Goal: Task Accomplishment & Management: Use online tool/utility

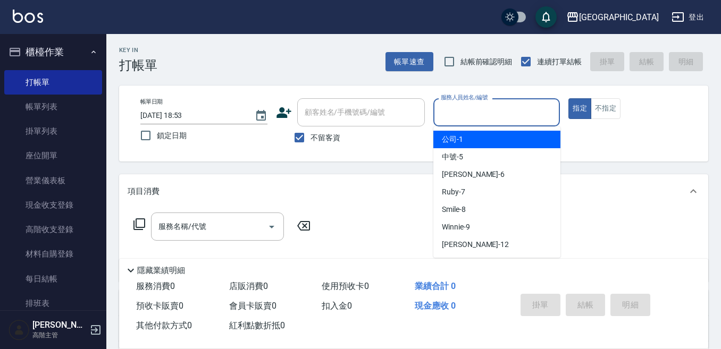
drag, startPoint x: 455, startPoint y: 124, endPoint x: 449, endPoint y: 127, distance: 6.7
click at [452, 125] on div "服務人員姓名/編號" at bounding box center [496, 112] width 127 height 28
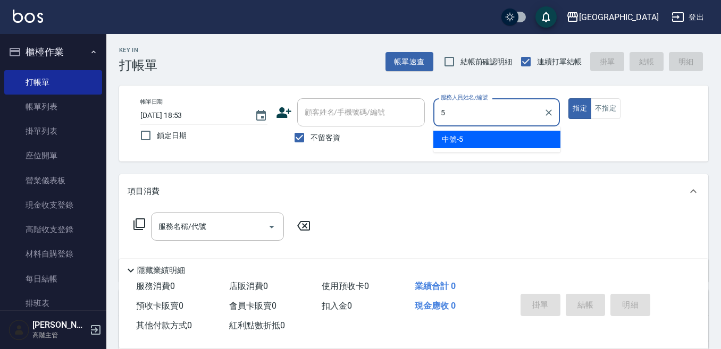
type input "中號-5"
type button "true"
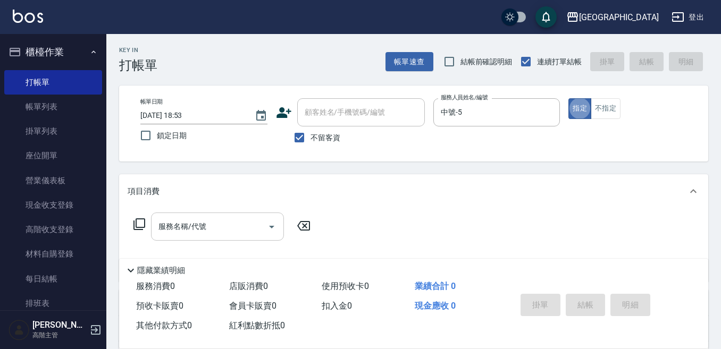
click at [208, 221] on input "服務名稱/代號" at bounding box center [209, 226] width 107 height 19
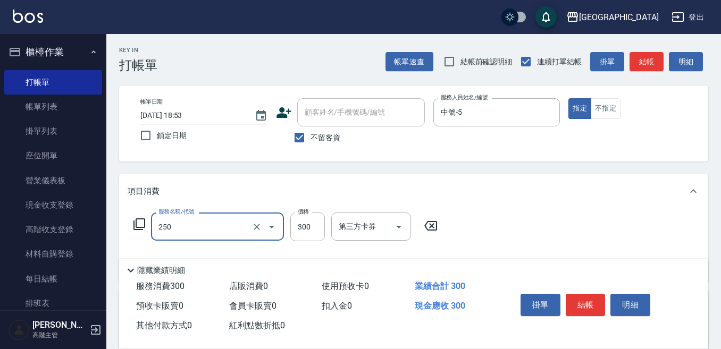
type input "日式洗髮(250)"
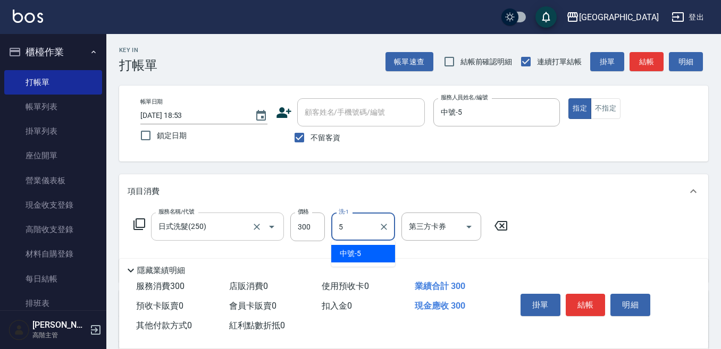
type input "中號-5"
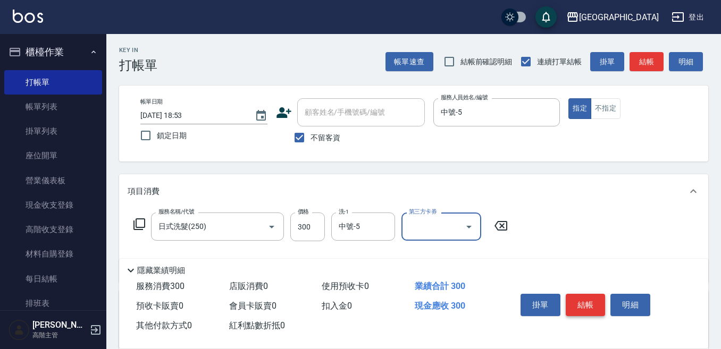
click at [588, 303] on button "結帳" at bounding box center [586, 305] width 40 height 22
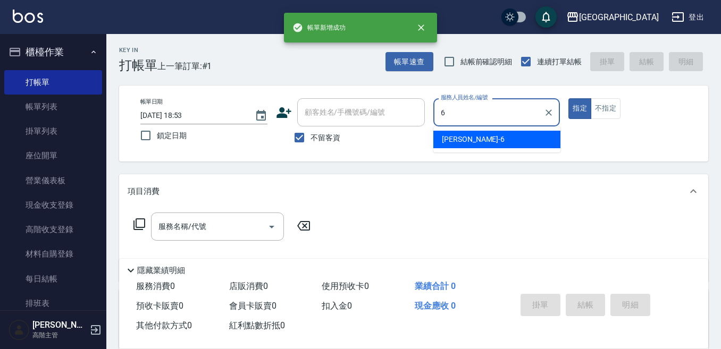
type input "Judy-6"
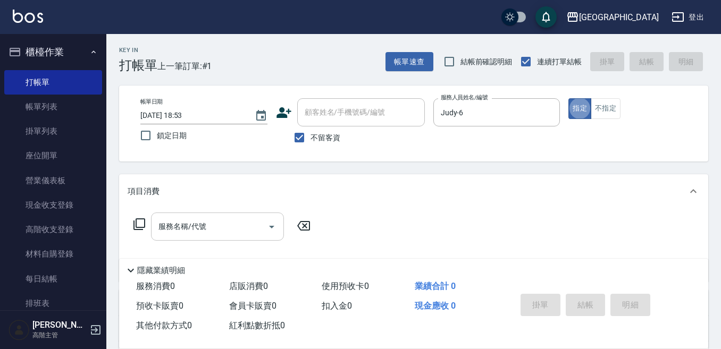
click at [204, 220] on input "服務名稱/代號" at bounding box center [209, 226] width 107 height 19
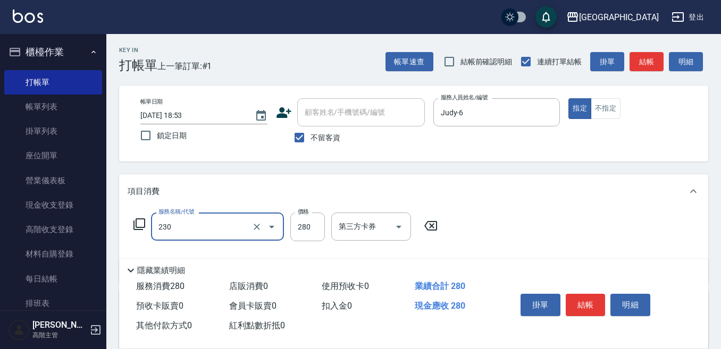
type input "洗髮卡(抵)(230)"
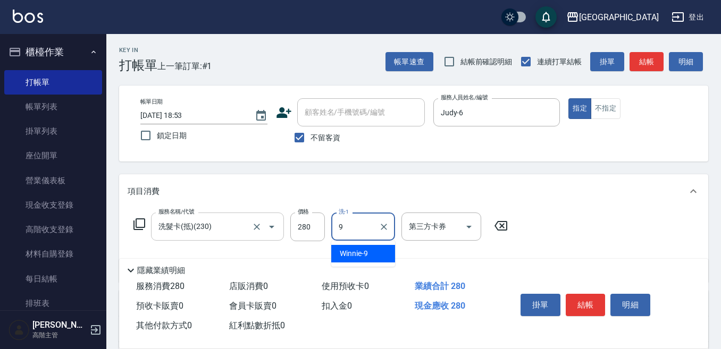
type input "Winnie-9"
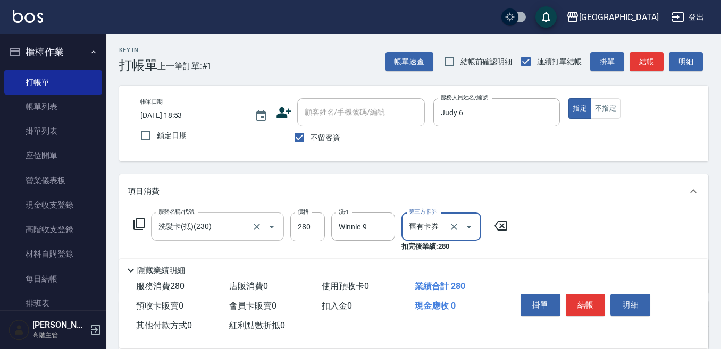
type input "舊有卡券"
click at [219, 229] on input "洗髮卡(抵)(230)" at bounding box center [203, 226] width 94 height 19
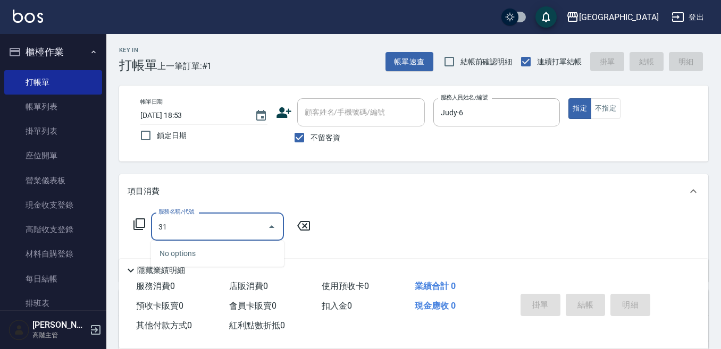
type input "3"
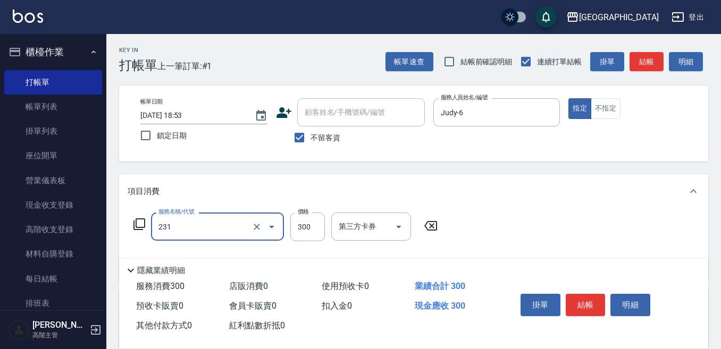
type input "洗髮(抵)300(231)"
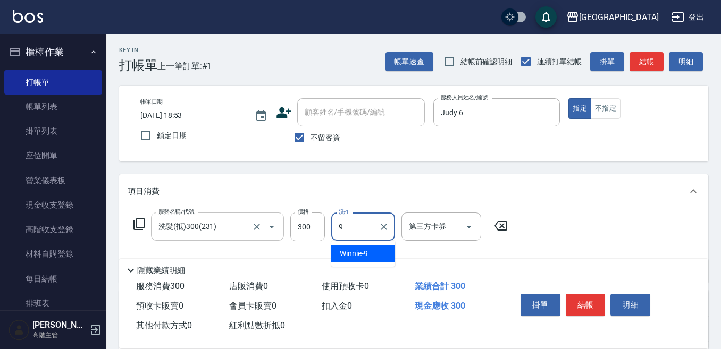
type input "Winnie-9"
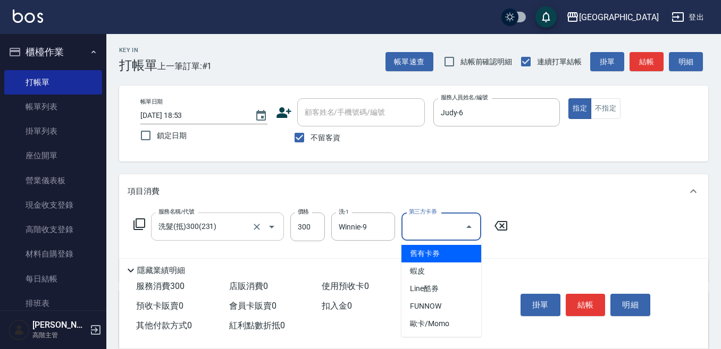
type input "舊有卡券"
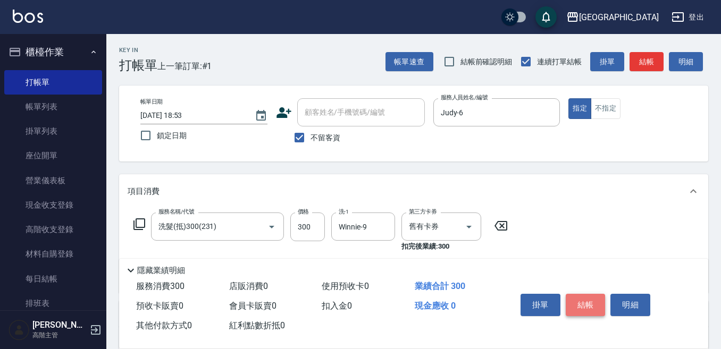
click at [582, 298] on button "結帳" at bounding box center [586, 305] width 40 height 22
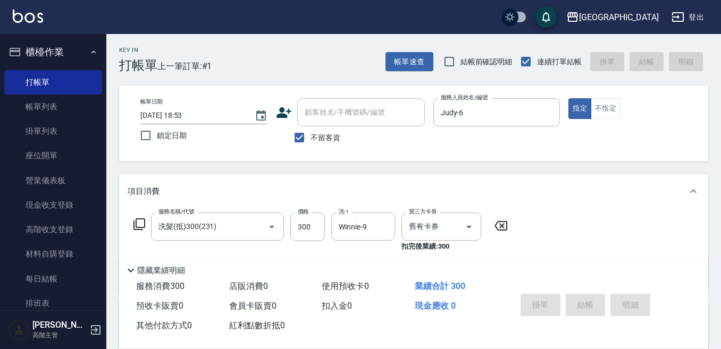
type input "[DATE] 18:54"
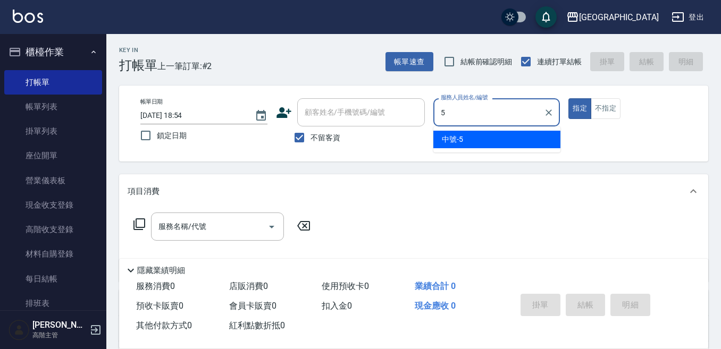
type input "中號-5"
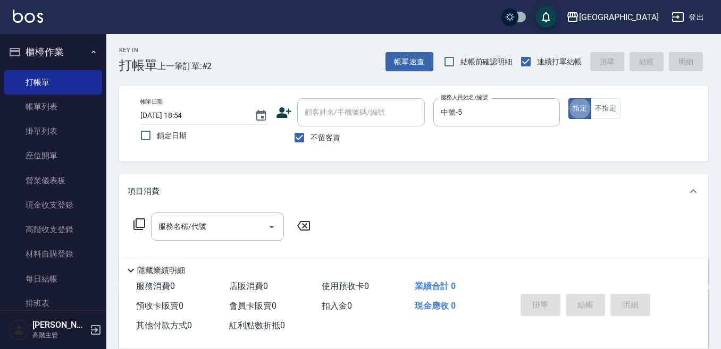
click at [176, 221] on div "服務名稱/代號 服務名稱/代號" at bounding box center [217, 227] width 133 height 28
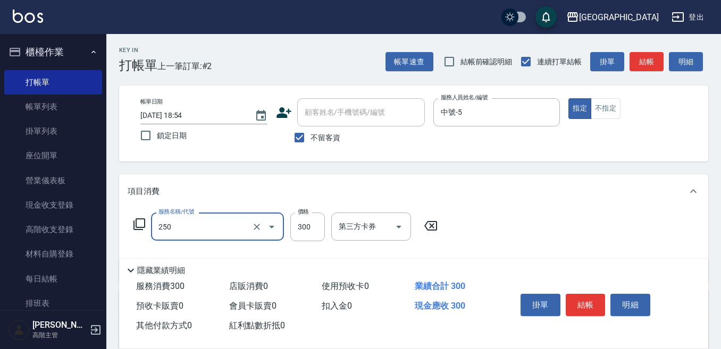
type input "日式洗髮(250)"
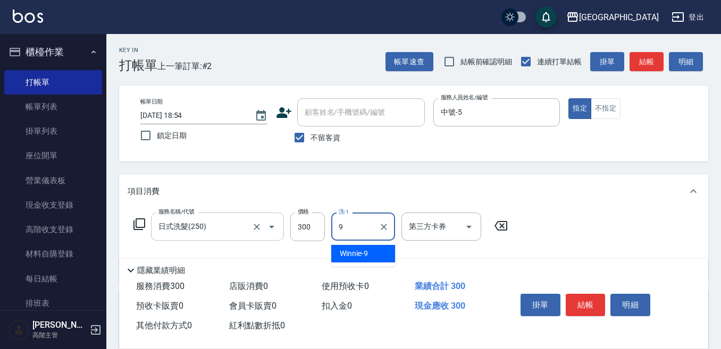
type input "Winnie-9"
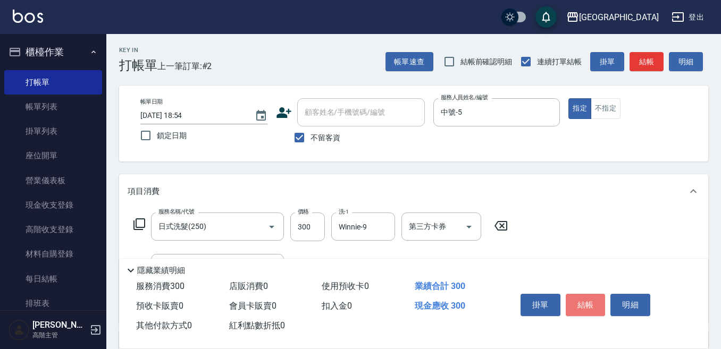
drag, startPoint x: 585, startPoint y: 298, endPoint x: 582, endPoint y: 291, distance: 7.4
click at [585, 296] on button "結帳" at bounding box center [586, 305] width 40 height 22
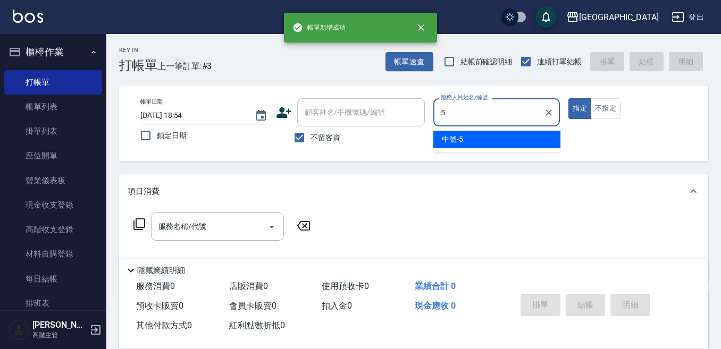
type input "中號-5"
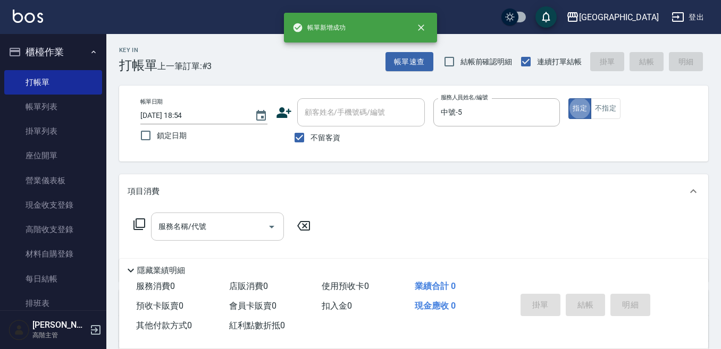
click at [181, 221] on div "服務名稱/代號 服務名稱/代號" at bounding box center [217, 227] width 133 height 28
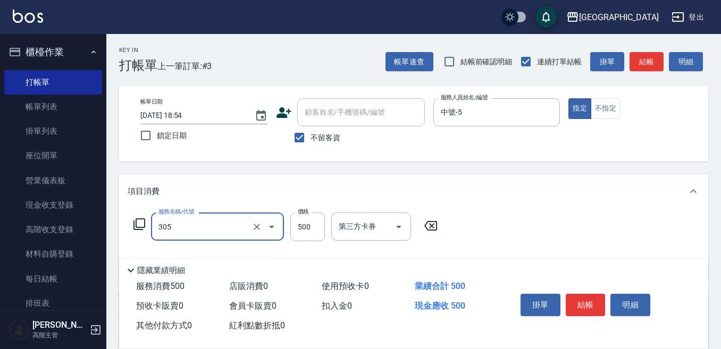
type input "剪髮500(305)"
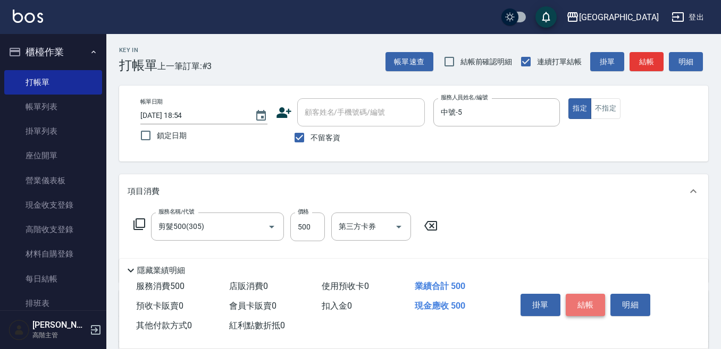
click at [577, 297] on button "結帳" at bounding box center [586, 305] width 40 height 22
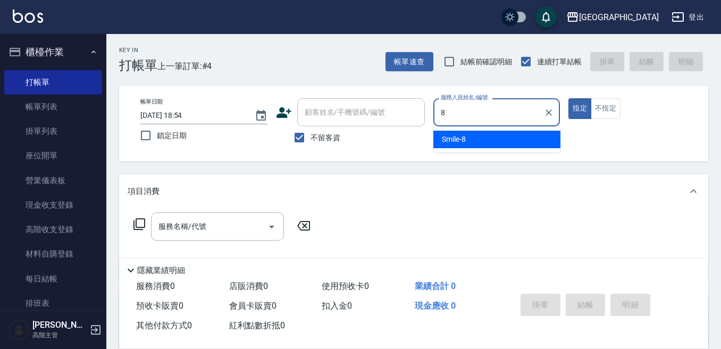
type input "Smile-8"
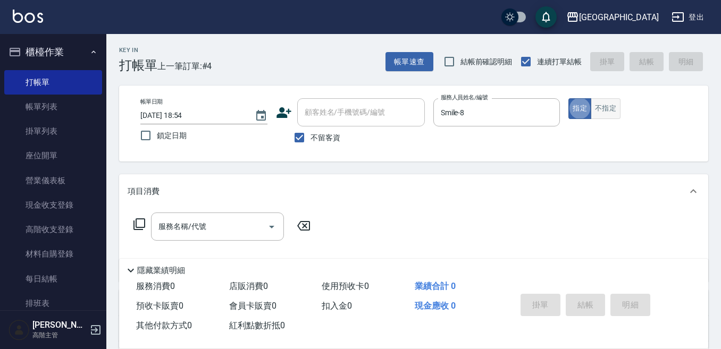
click at [604, 110] on button "不指定" at bounding box center [606, 108] width 30 height 21
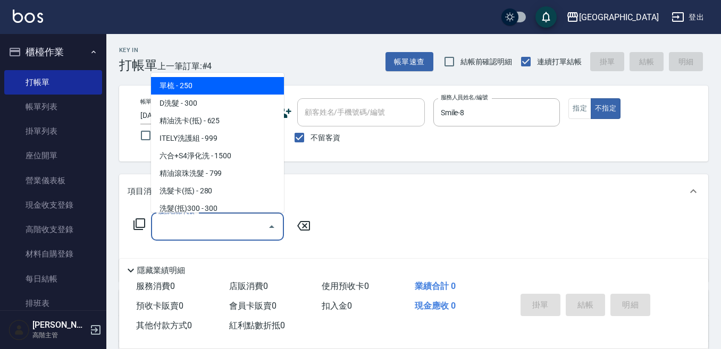
click at [216, 223] on input "服務名稱/代號" at bounding box center [209, 226] width 107 height 19
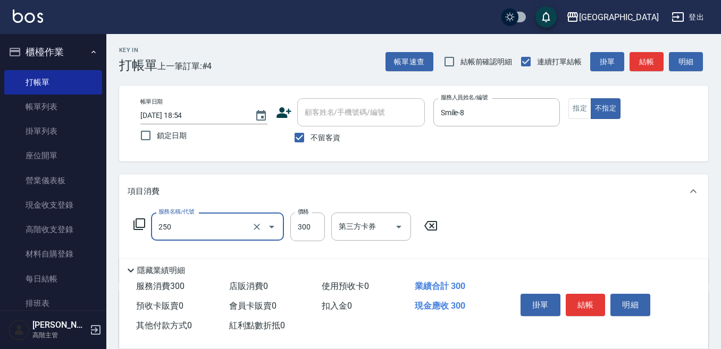
type input "日式洗髮(250)"
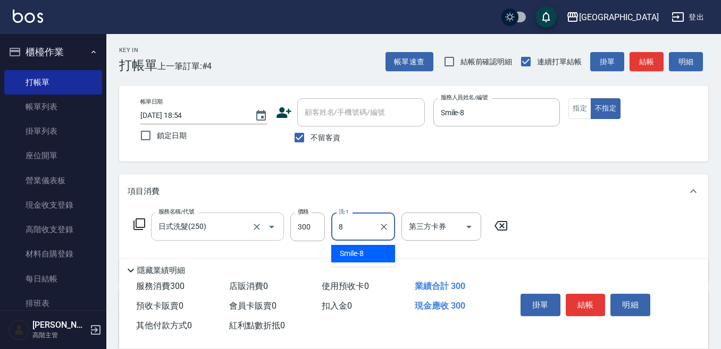
type input "Smile-8"
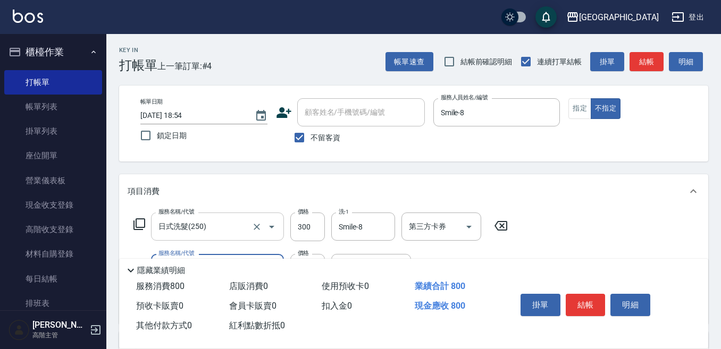
type input "剪髮500(305)"
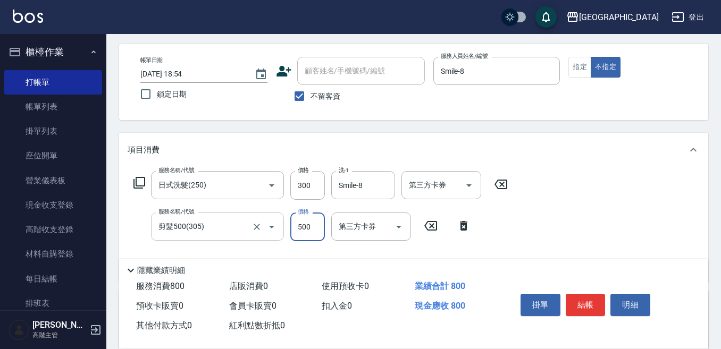
scroll to position [53, 0]
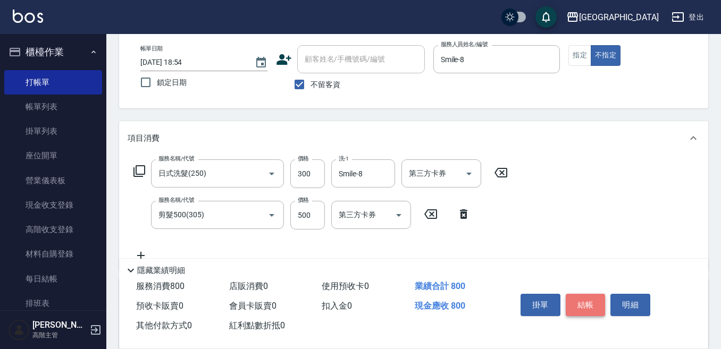
click at [582, 300] on button "結帳" at bounding box center [586, 305] width 40 height 22
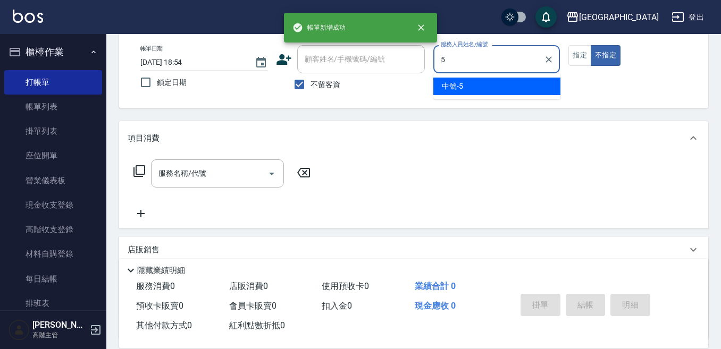
type input "5"
type button "false"
type input "中號-5"
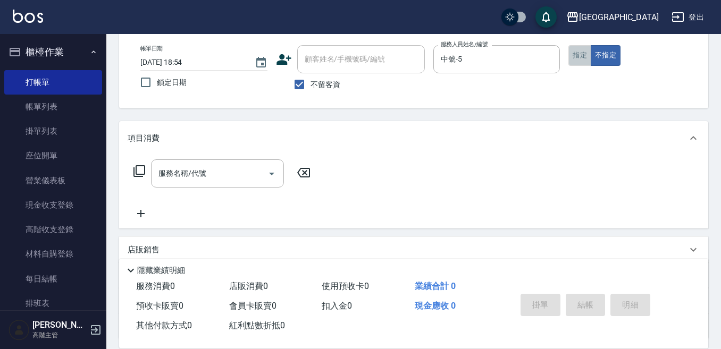
click at [582, 56] on button "指定" at bounding box center [579, 55] width 23 height 21
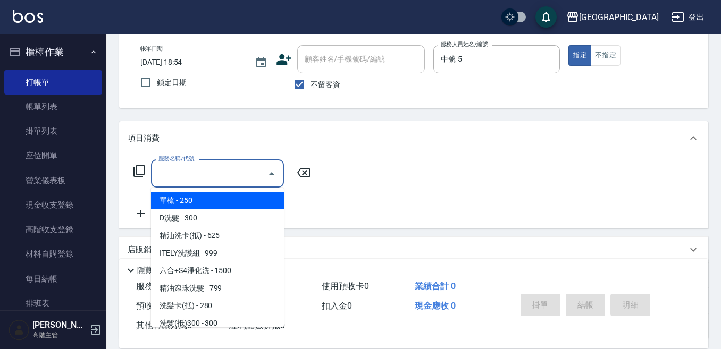
click at [213, 175] on input "服務名稱/代號" at bounding box center [209, 173] width 107 height 19
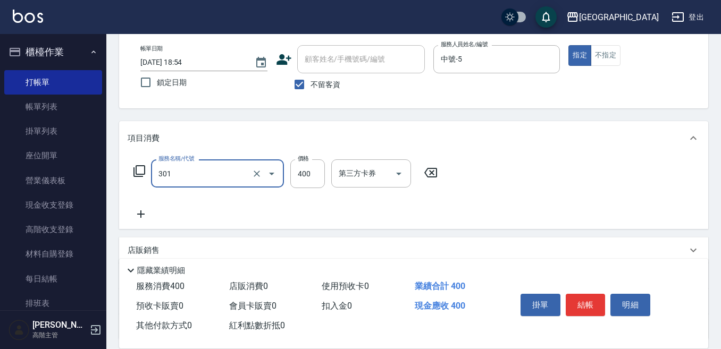
type input "剪髮卡([PERSON_NAME])(301)"
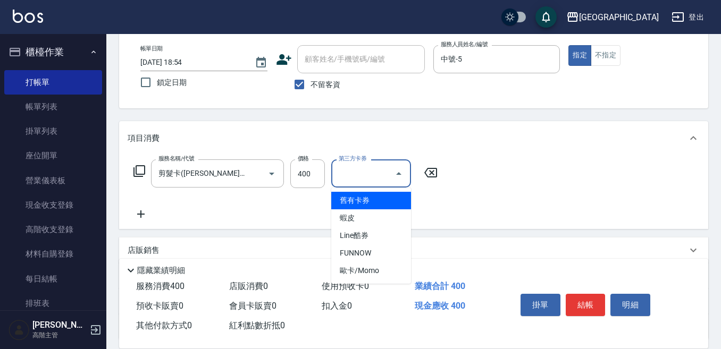
drag, startPoint x: 375, startPoint y: 170, endPoint x: 357, endPoint y: 193, distance: 29.7
click at [375, 170] on input "第三方卡券" at bounding box center [363, 173] width 54 height 19
click at [350, 200] on span "舊有卡券" at bounding box center [371, 201] width 80 height 18
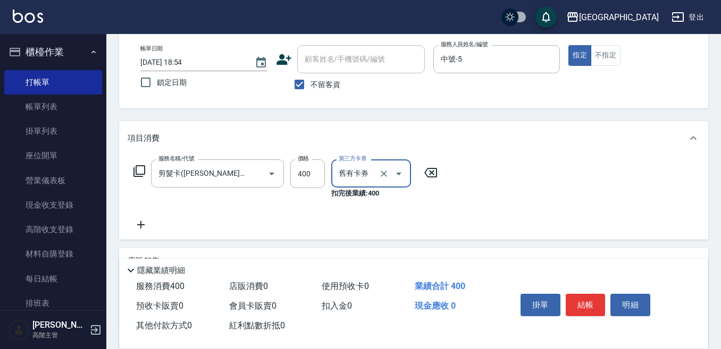
type input "舊有卡券"
click at [574, 297] on button "結帳" at bounding box center [586, 305] width 40 height 22
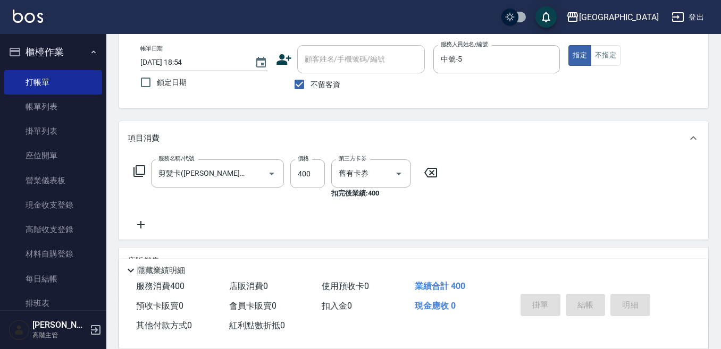
type input "[DATE] 18:55"
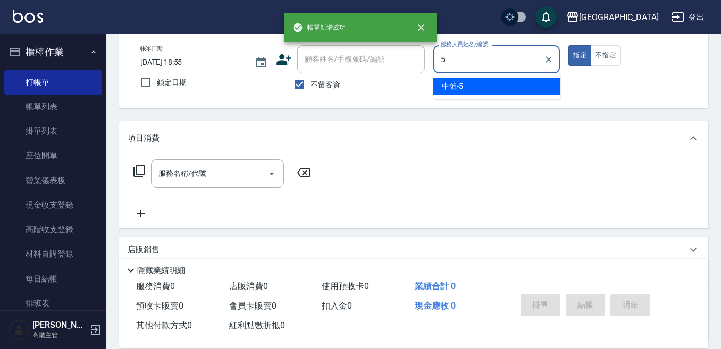
type input "中號-5"
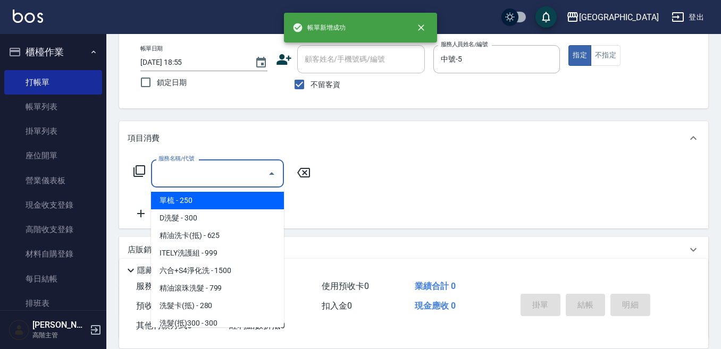
click at [219, 165] on input "服務名稱/代號" at bounding box center [209, 173] width 107 height 19
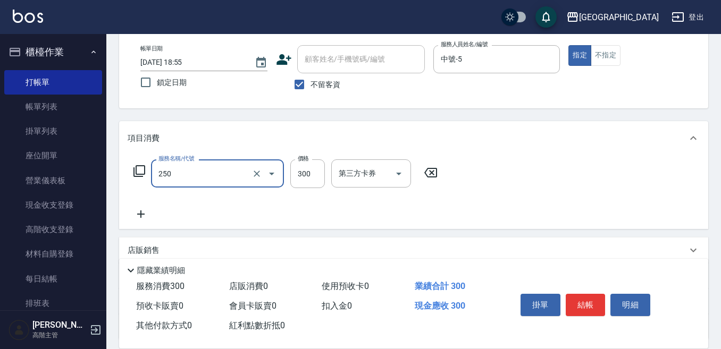
type input "日式洗髮(250)"
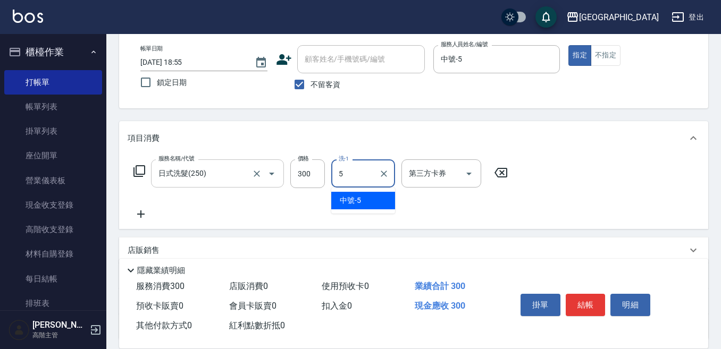
type input "中號-5"
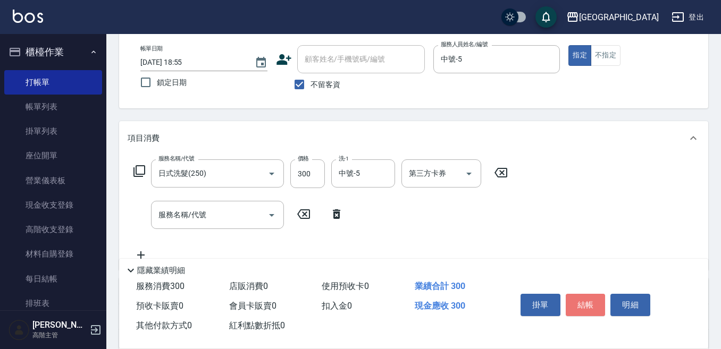
drag, startPoint x: 583, startPoint y: 298, endPoint x: 579, endPoint y: 281, distance: 17.9
click at [583, 296] on button "結帳" at bounding box center [586, 305] width 40 height 22
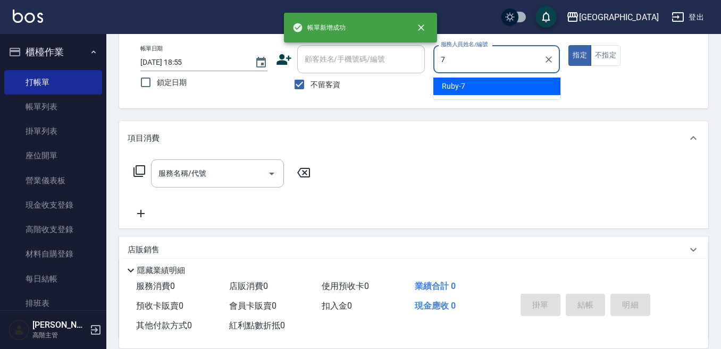
type input "Ruby-7"
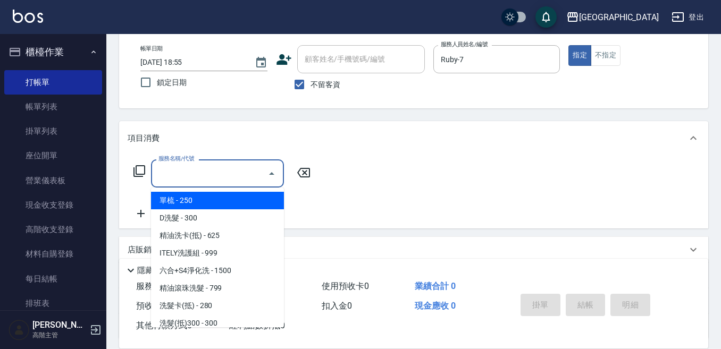
click at [176, 177] on input "服務名稱/代號" at bounding box center [209, 173] width 107 height 19
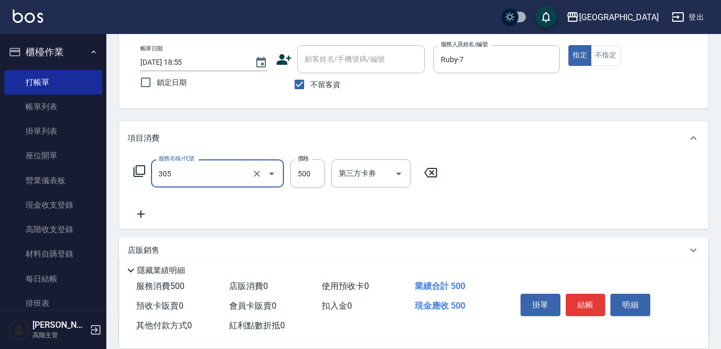
type input "剪髮500(305)"
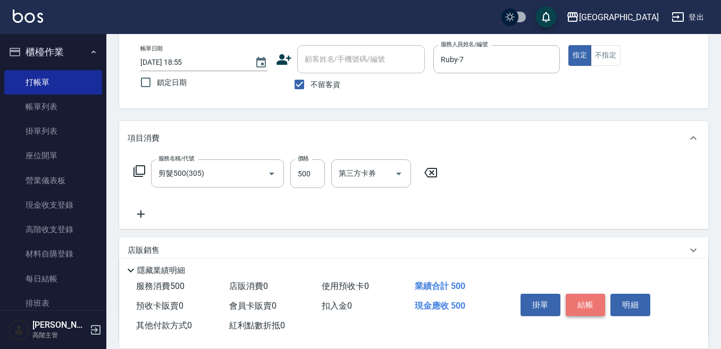
click at [583, 301] on button "結帳" at bounding box center [586, 305] width 40 height 22
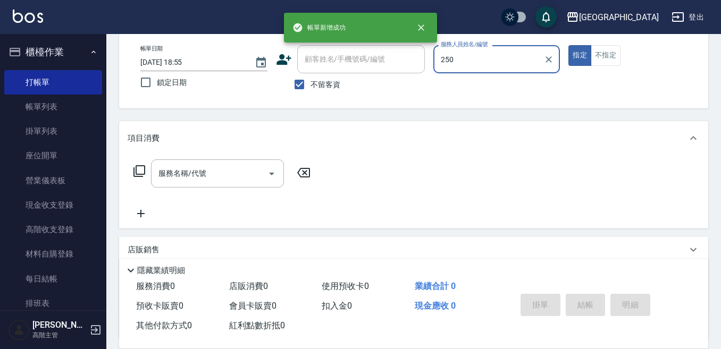
type input "250"
click at [568, 45] on button "指定" at bounding box center [579, 55] width 23 height 21
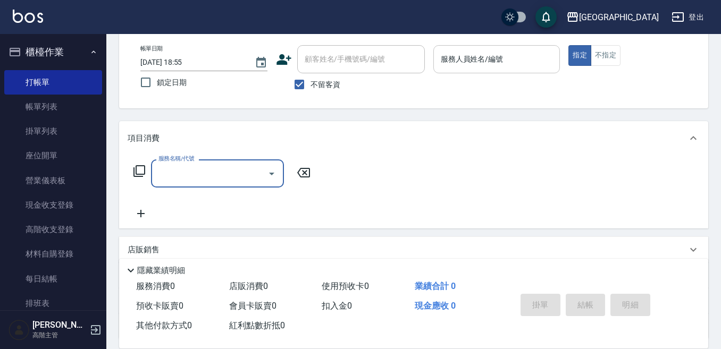
type input "2"
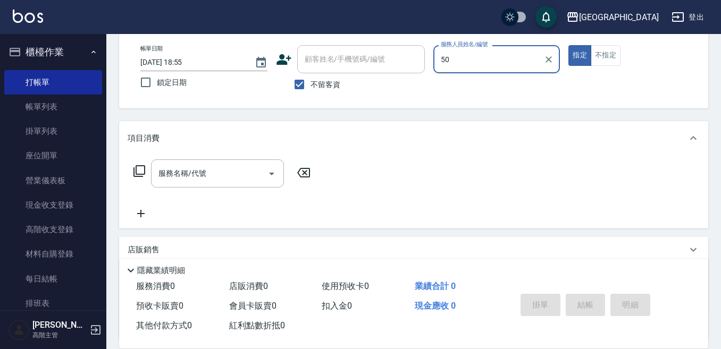
type input "5"
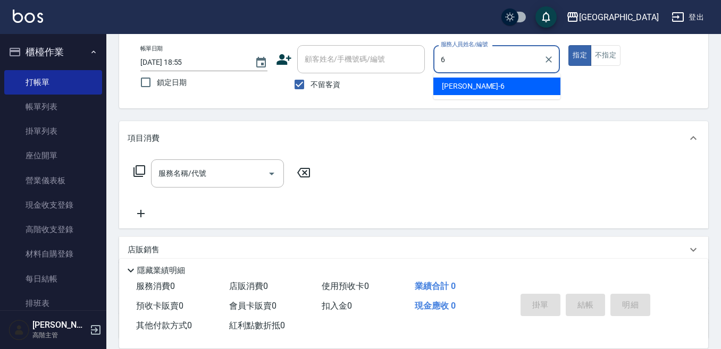
type input "Judy-6"
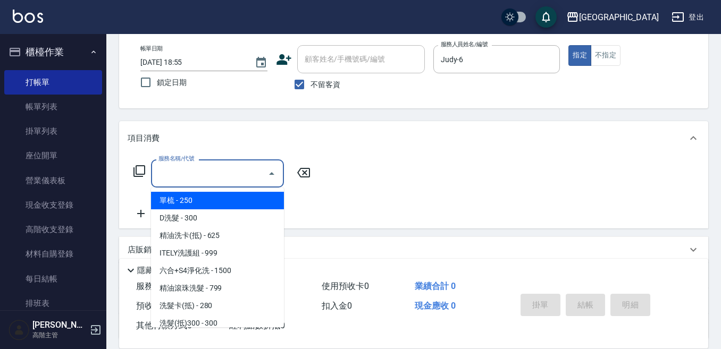
click at [216, 173] on input "服務名稱/代號" at bounding box center [209, 173] width 107 height 19
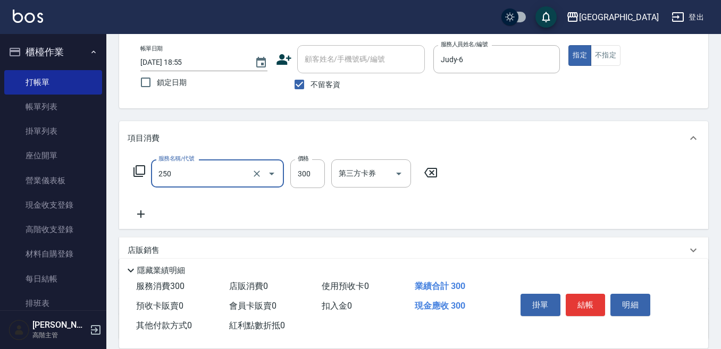
type input "日式洗髮(250)"
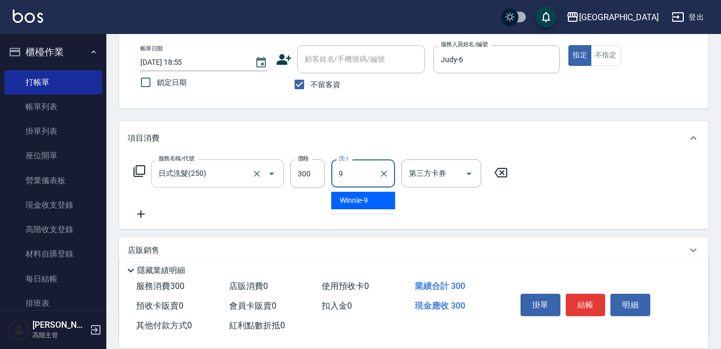
type input "Winnie-9"
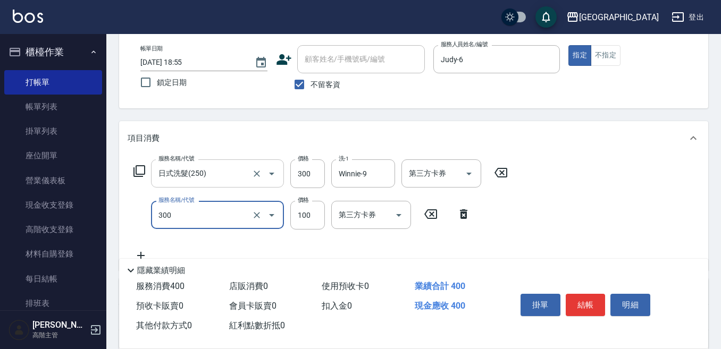
type input "剪瀏海(300)"
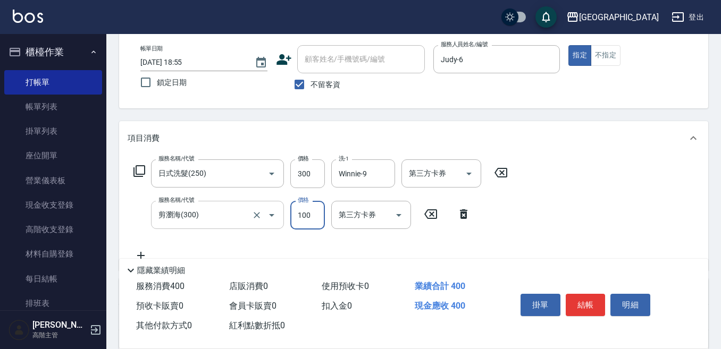
scroll to position [106, 0]
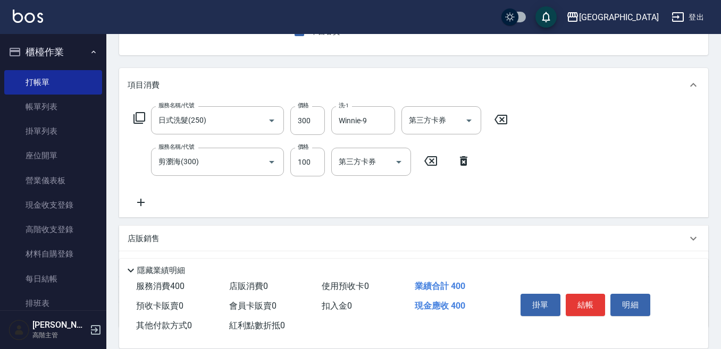
click at [141, 203] on icon at bounding box center [140, 202] width 7 height 7
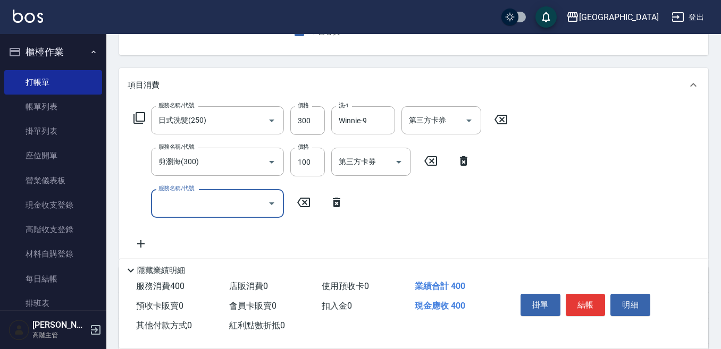
drag, startPoint x: 141, startPoint y: 203, endPoint x: 155, endPoint y: 203, distance: 13.8
click at [155, 203] on div "服務名稱/代號" at bounding box center [217, 203] width 133 height 28
type input "潤絲精(800)"
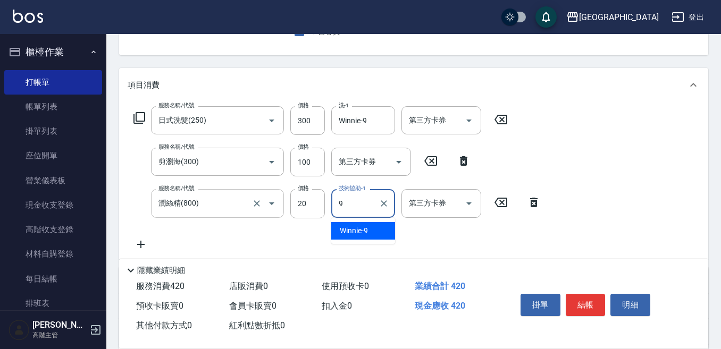
type input "Winnie-9"
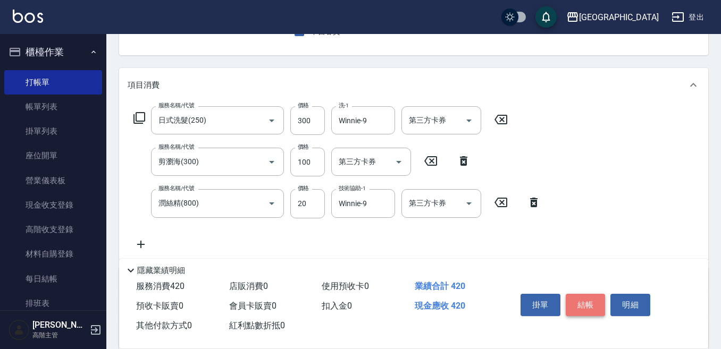
click at [583, 299] on button "結帳" at bounding box center [586, 305] width 40 height 22
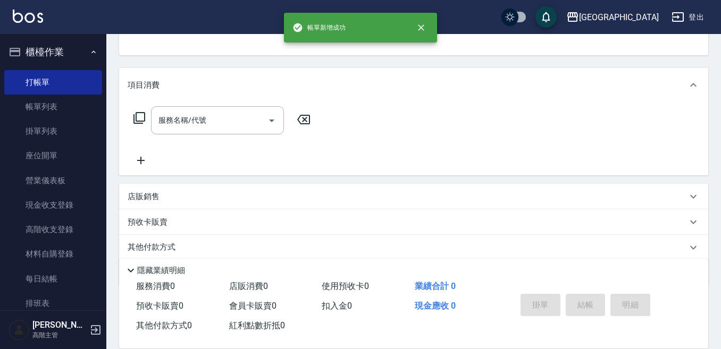
scroll to position [53, 0]
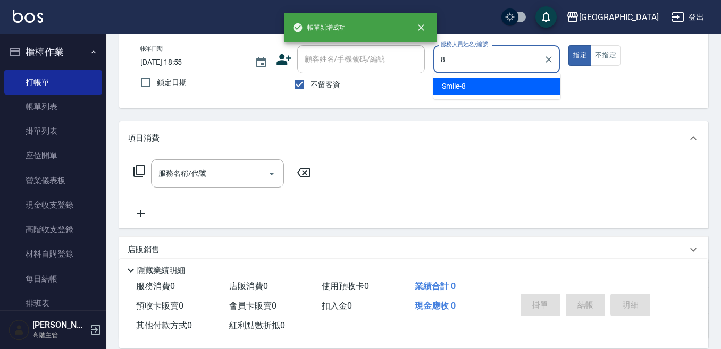
type input "Smile-8"
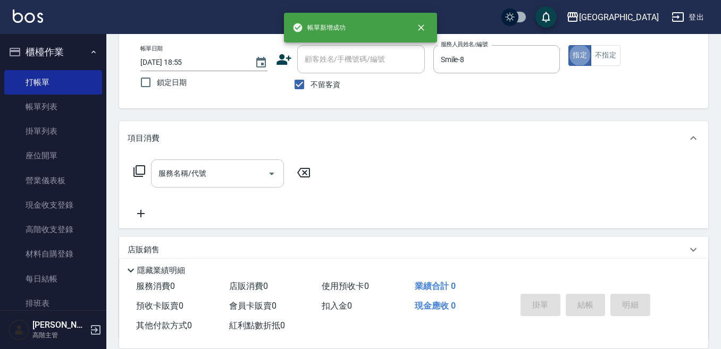
click at [200, 167] on div "服務名稱/代號 服務名稱/代號" at bounding box center [217, 173] width 133 height 28
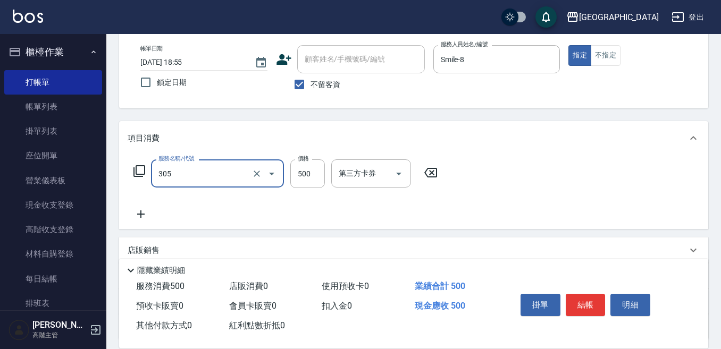
type input "剪髮500(305)"
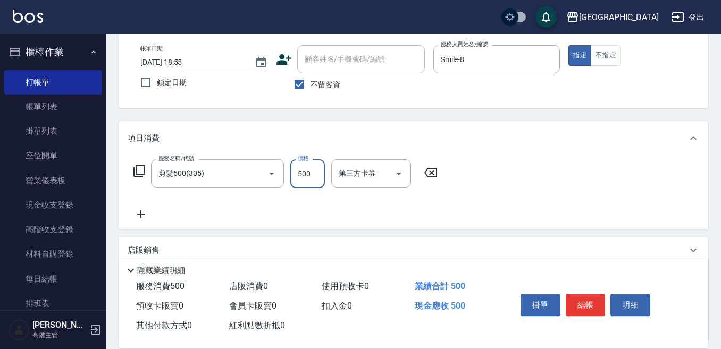
drag, startPoint x: 590, startPoint y: 301, endPoint x: 590, endPoint y: 295, distance: 5.8
click at [590, 300] on button "結帳" at bounding box center [586, 305] width 40 height 22
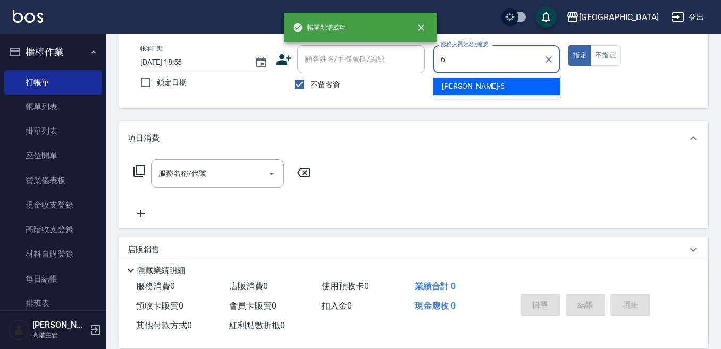
type input "Judy-6"
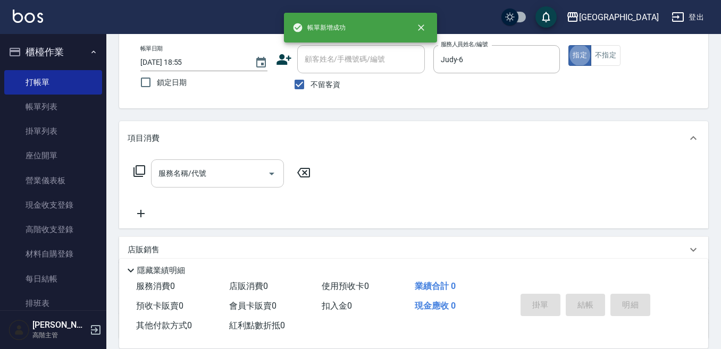
click at [229, 164] on div "服務名稱/代號" at bounding box center [217, 173] width 133 height 28
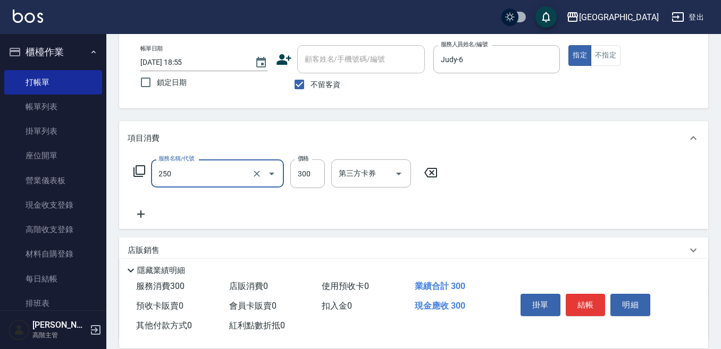
type input "日式洗髮(250)"
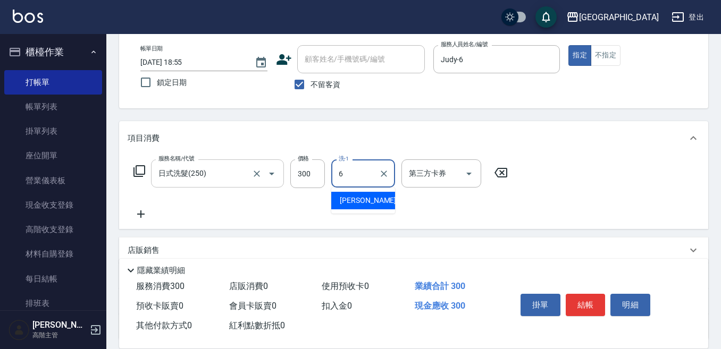
type input "Judy-6"
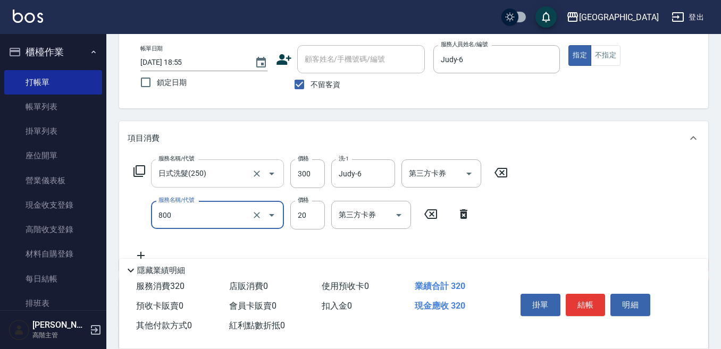
type input "潤絲精(800)"
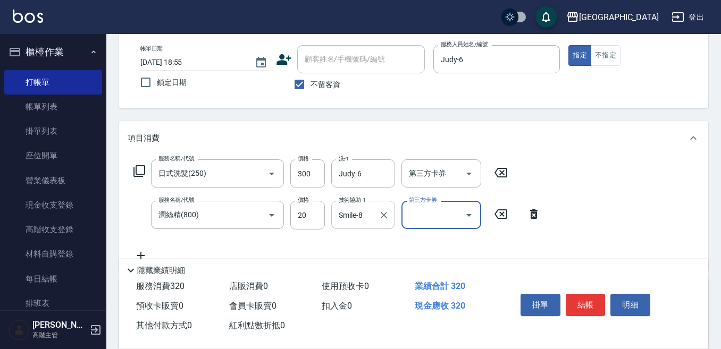
click at [358, 220] on input "Smile-8" at bounding box center [355, 215] width 38 height 19
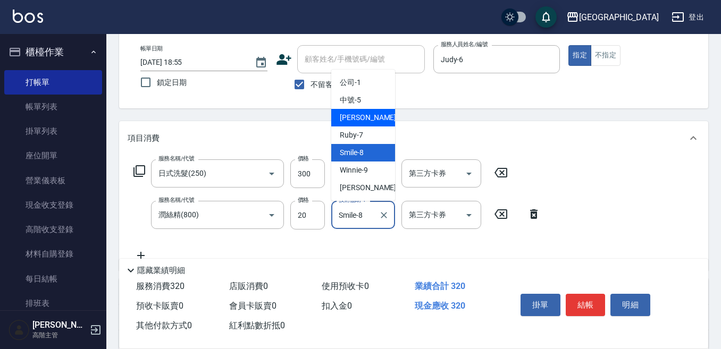
click at [364, 120] on div "[PERSON_NAME] -6" at bounding box center [363, 118] width 64 height 18
type input "Judy-6"
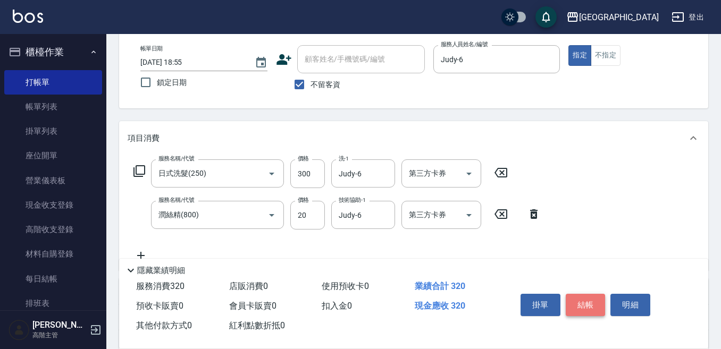
click at [586, 299] on button "結帳" at bounding box center [586, 305] width 40 height 22
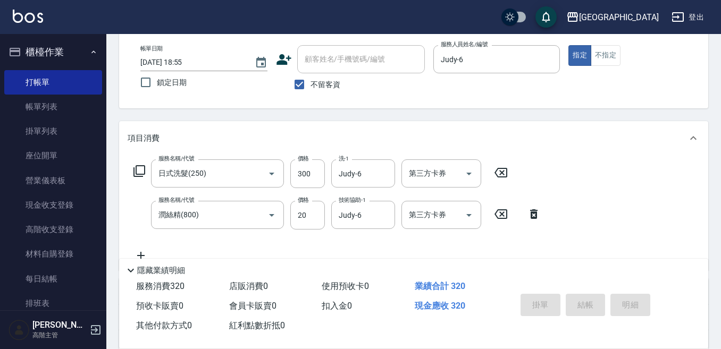
type input "[DATE] 18:56"
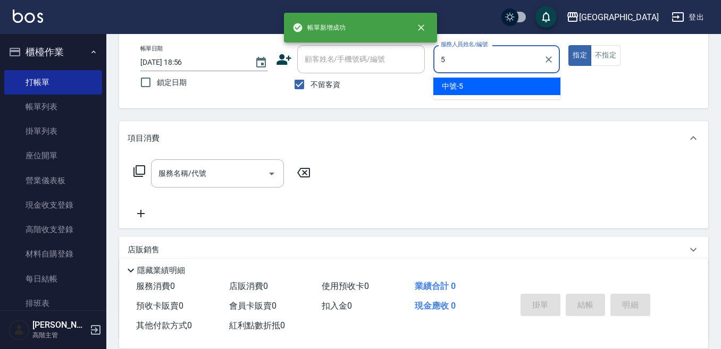
type input "中號-5"
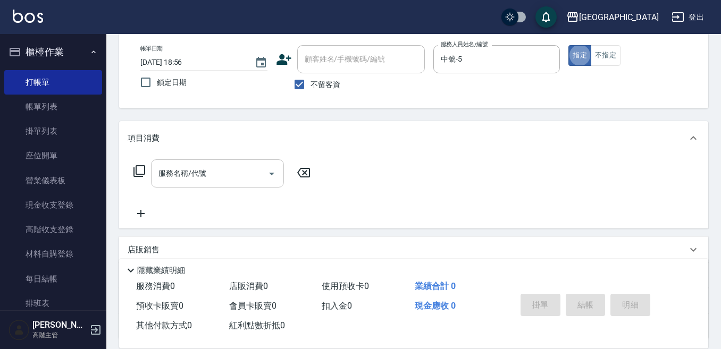
click at [188, 174] on input "服務名稱/代號" at bounding box center [209, 173] width 107 height 19
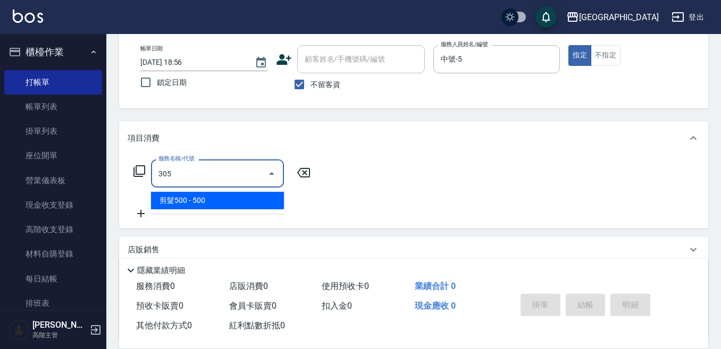
type input "剪髮500(305)"
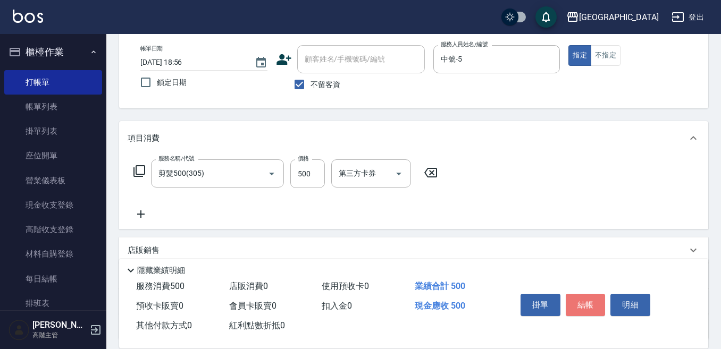
click at [587, 300] on button "結帳" at bounding box center [586, 305] width 40 height 22
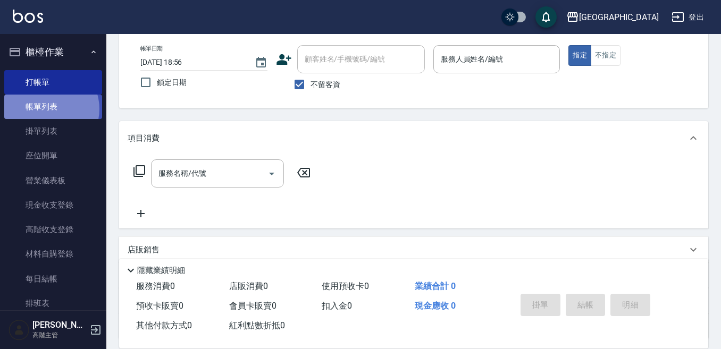
click at [47, 109] on link "帳單列表" at bounding box center [53, 107] width 98 height 24
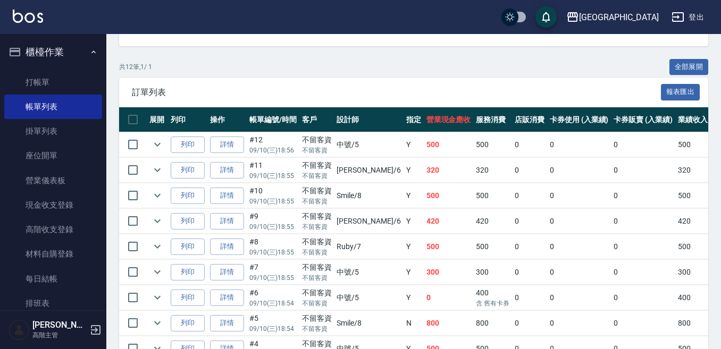
scroll to position [201, 0]
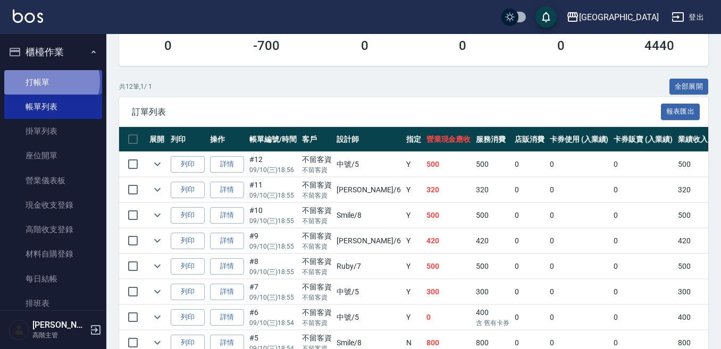
click at [51, 81] on link "打帳單" at bounding box center [53, 82] width 98 height 24
